Goal: Transaction & Acquisition: Purchase product/service

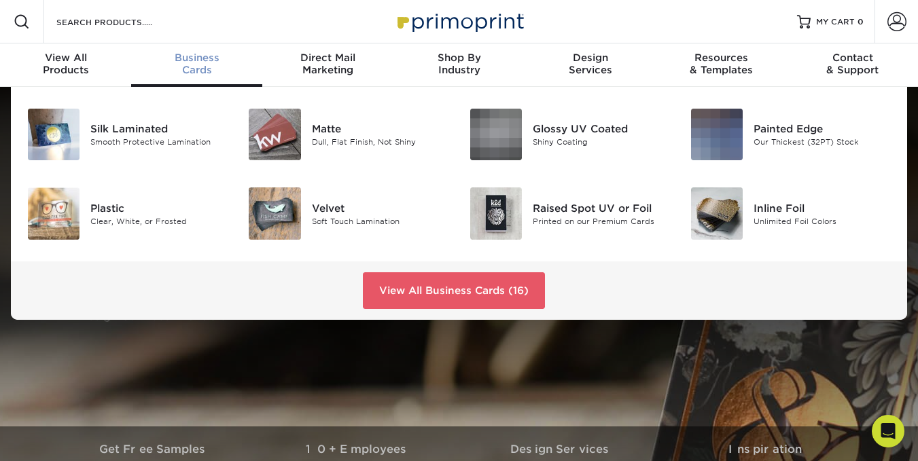
click at [188, 54] on span "Business" at bounding box center [196, 58] width 131 height 12
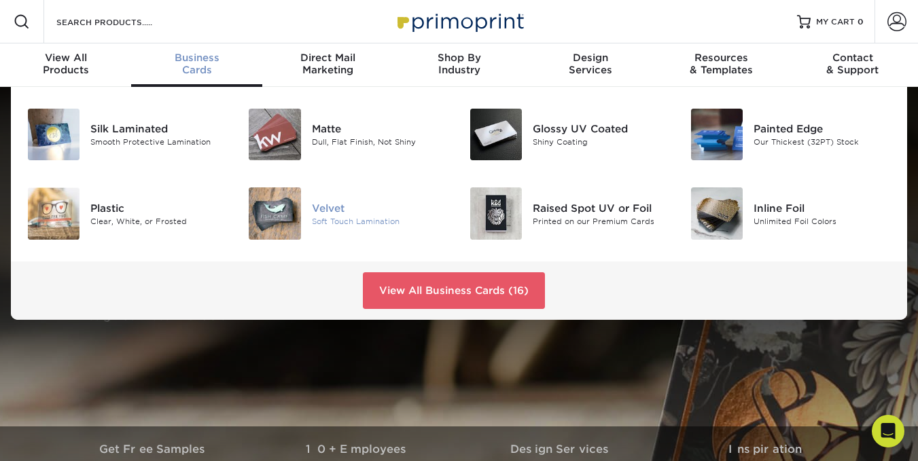
click at [327, 210] on div "Velvet" at bounding box center [380, 207] width 137 height 15
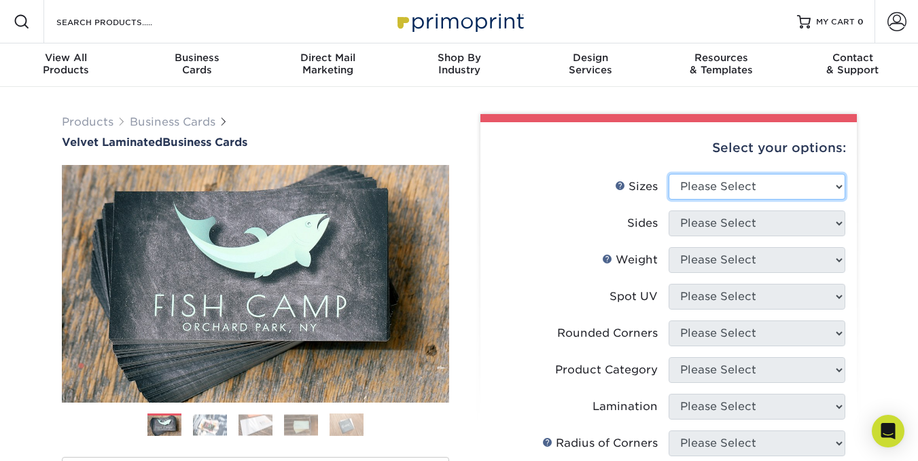
click at [752, 188] on select "Please Select 1.5" x 3.5" - Mini 1.75" x 3.5" - Mini 2" x 2" - Square 2" x 3" -…" at bounding box center [757, 187] width 177 height 26
select select "2.00x3.50"
click at [669, 174] on select "Please Select 1.5" x 3.5" - Mini 1.75" x 3.5" - Mini 2" x 2" - Square 2" x 3" -…" at bounding box center [757, 187] width 177 height 26
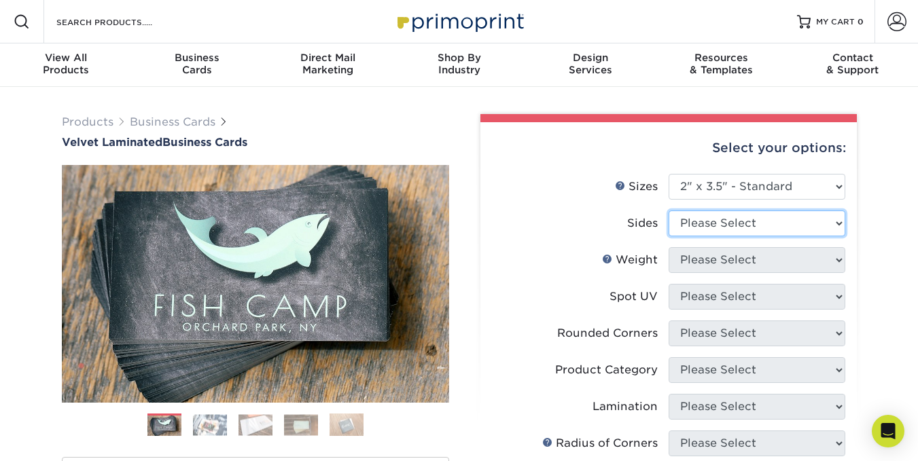
click at [723, 221] on select "Please Select Print Both Sides Print Front Only" at bounding box center [757, 224] width 177 height 26
select select "13abbda7-1d64-4f25-8bb2-c179b224825d"
click at [669, 211] on select "Please Select Print Both Sides Print Front Only" at bounding box center [757, 224] width 177 height 26
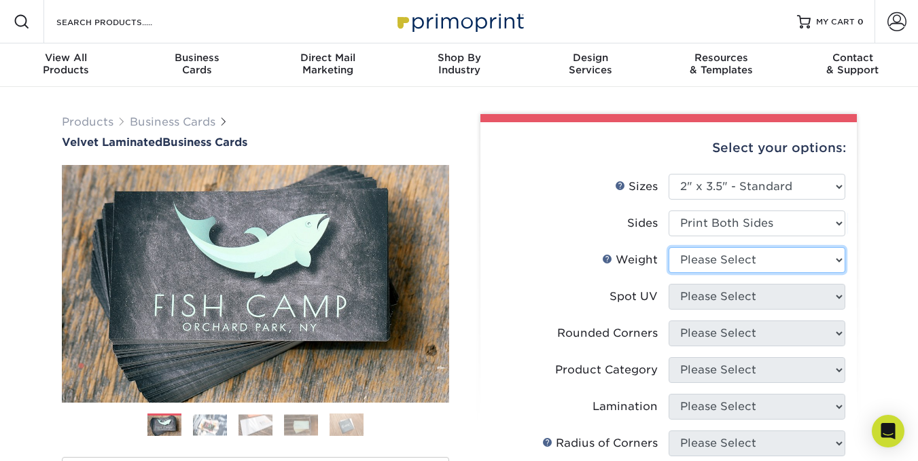
click at [726, 265] on select "Please Select 16PT" at bounding box center [757, 260] width 177 height 26
select select "16PT"
click at [669, 247] on select "Please Select 16PT" at bounding box center [757, 260] width 177 height 26
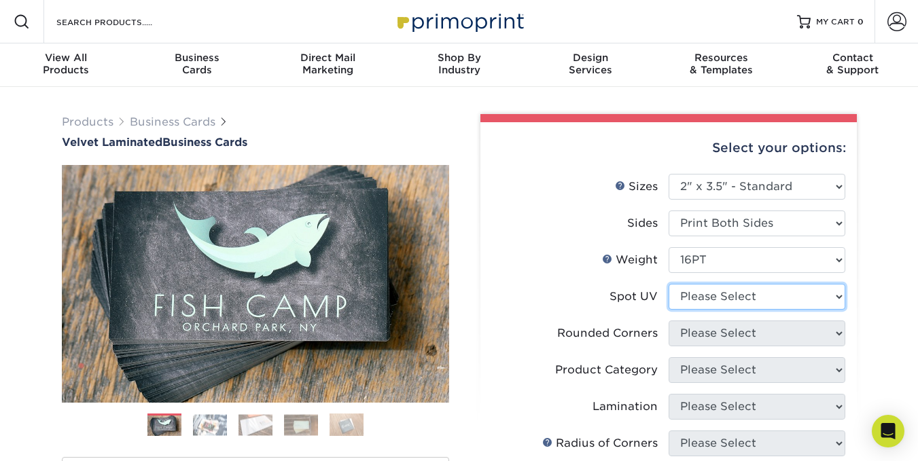
click at [733, 298] on select "Please Select No Spot UV Front and Back (Both Sides) Front Only Back Only" at bounding box center [757, 297] width 177 height 26
select select "1"
click at [669, 284] on select "Please Select No Spot UV Front and Back (Both Sides) Front Only Back Only" at bounding box center [757, 297] width 177 height 26
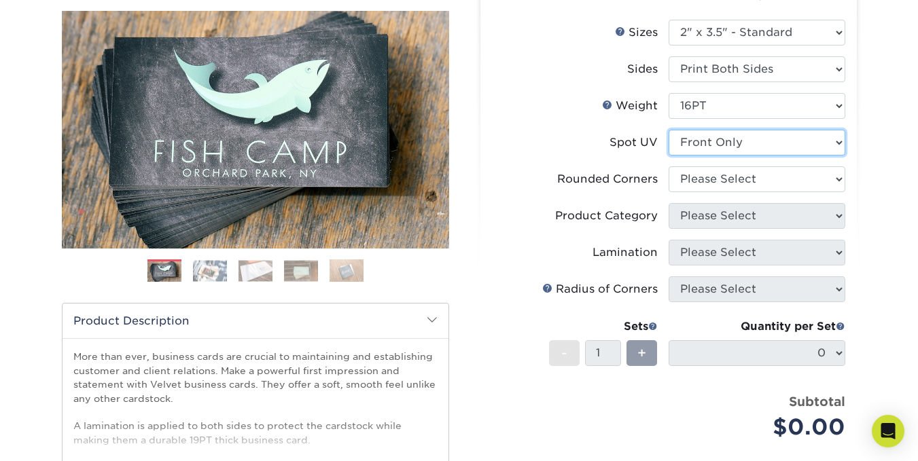
scroll to position [156, 0]
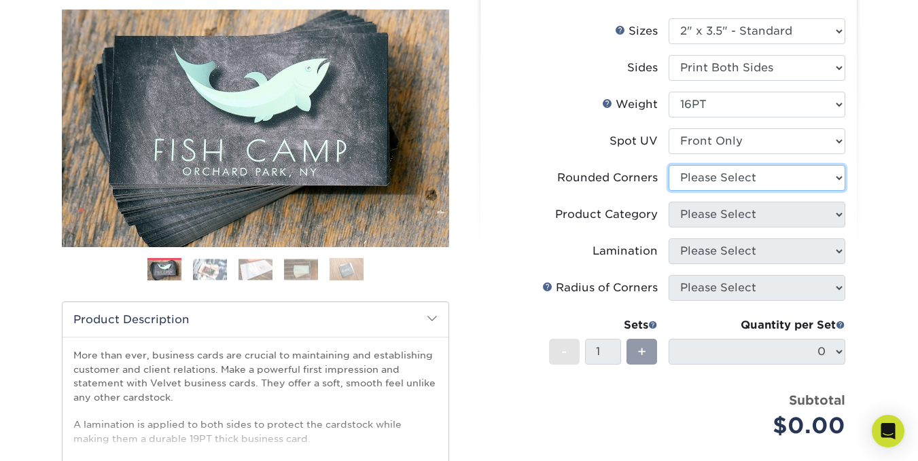
click at [713, 181] on select "Please Select Yes - Round 2 Corners Yes - Round 4 Corners No" at bounding box center [757, 178] width 177 height 26
select select "76a3b848-63b4-4449-aad1-d9e81d5a60f5"
click at [669, 165] on select "Please Select Yes - Round 2 Corners Yes - Round 4 Corners No" at bounding box center [757, 178] width 177 height 26
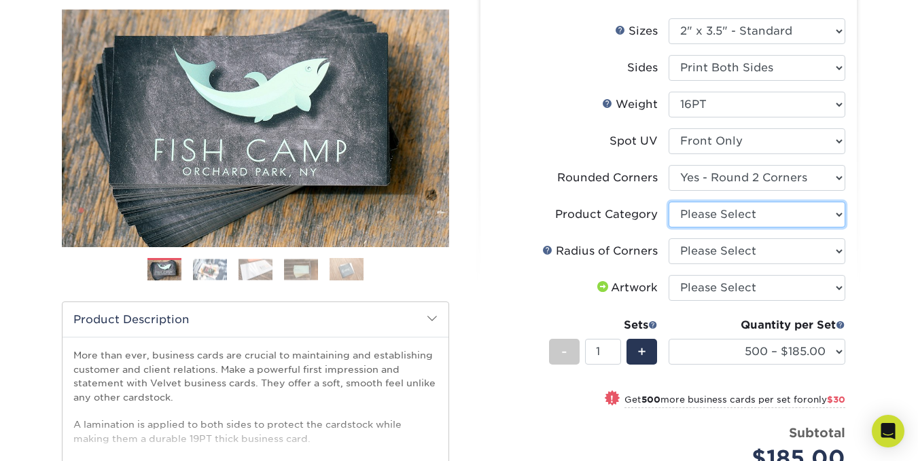
click at [722, 212] on select "Please Select Business Cards" at bounding box center [757, 215] width 177 height 26
select select "3b5148f1-0588-4f88-a218-97bcfdce65c1"
click at [669, 202] on select "Please Select Business Cards" at bounding box center [757, 215] width 177 height 26
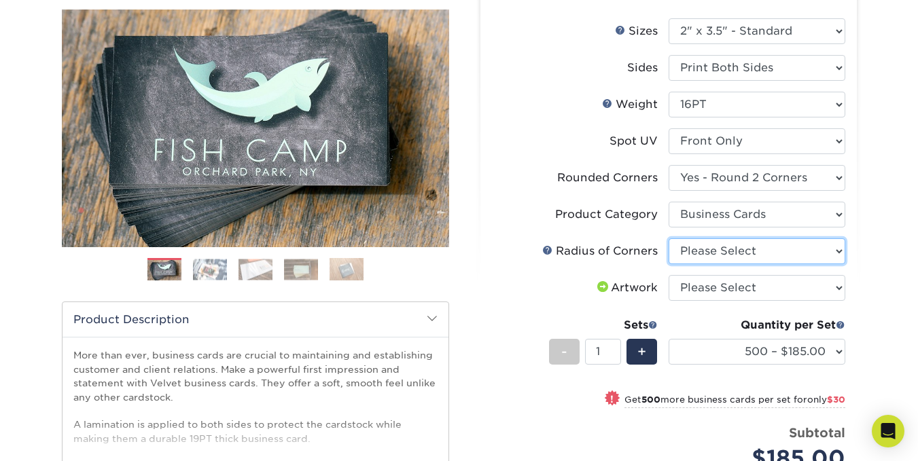
click at [739, 258] on select "Please Select Rounded 1/8" Rounded 1/4"" at bounding box center [757, 251] width 177 height 26
select select "479fbfe7-6a0c-4895-8c9a-81739b7486c9"
click at [669, 238] on select "Please Select Rounded 1/8" Rounded 1/4"" at bounding box center [757, 251] width 177 height 26
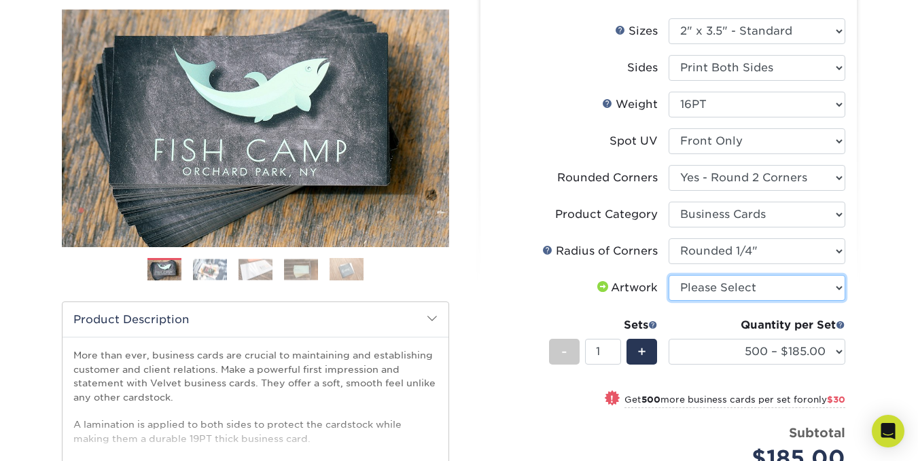
click at [723, 285] on select "Please Select I will upload files I need a design - $100" at bounding box center [757, 288] width 177 height 26
select select "upload"
click at [669, 275] on select "Please Select I will upload files I need a design - $100" at bounding box center [757, 288] width 177 height 26
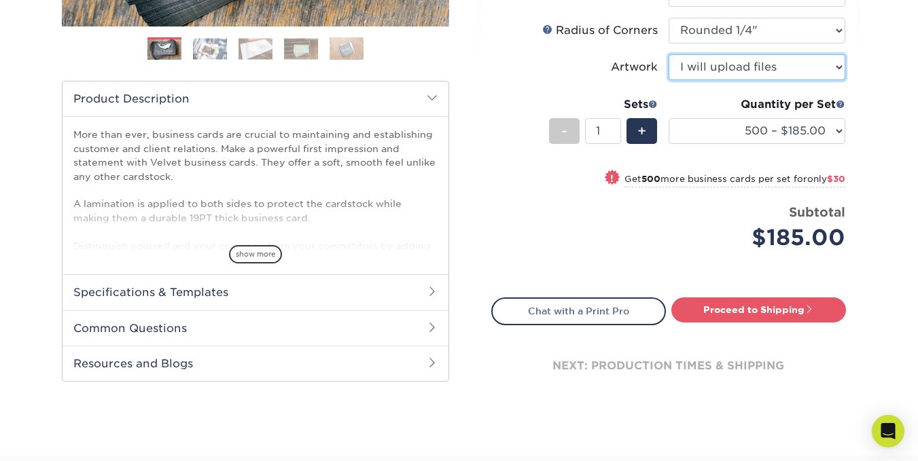
scroll to position [377, 0]
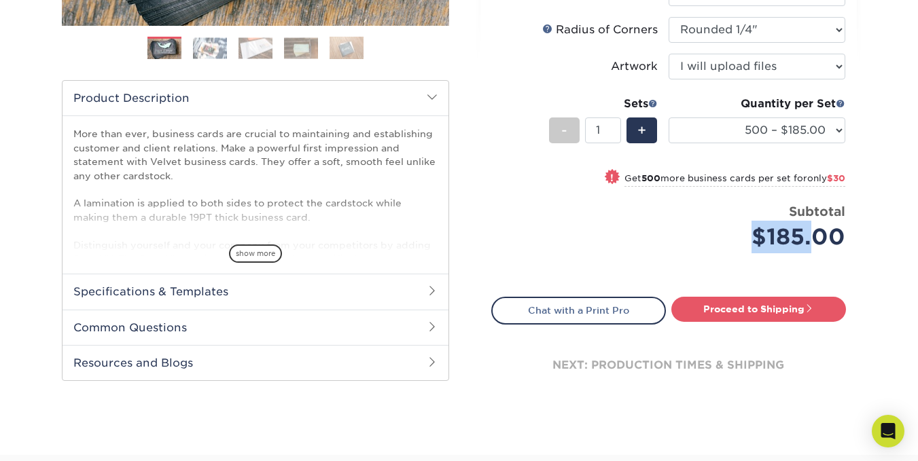
drag, startPoint x: 741, startPoint y: 239, endPoint x: 815, endPoint y: 231, distance: 73.8
click at [815, 231] on div "$185.00" at bounding box center [762, 237] width 166 height 33
copy div "$185."
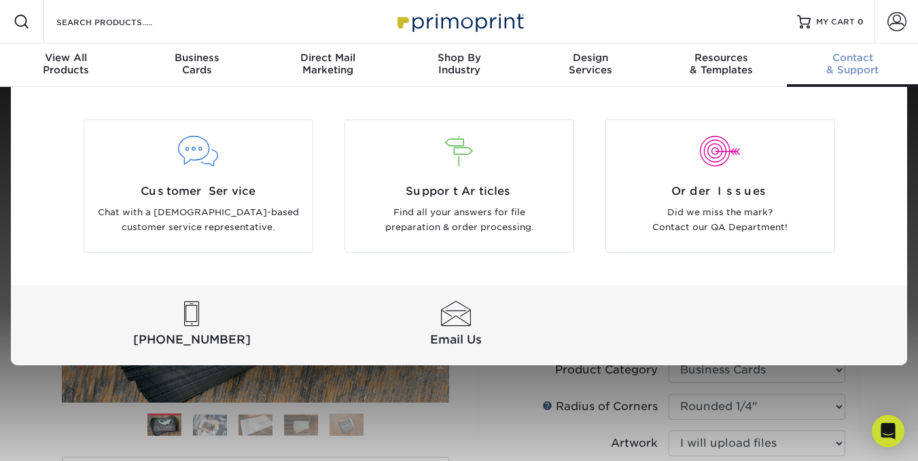
click at [853, 63] on span "Contact" at bounding box center [852, 58] width 131 height 12
click at [153, 338] on span "[PHONE_NUMBER]" at bounding box center [192, 340] width 259 height 17
